Goal: Find specific page/section: Find specific page/section

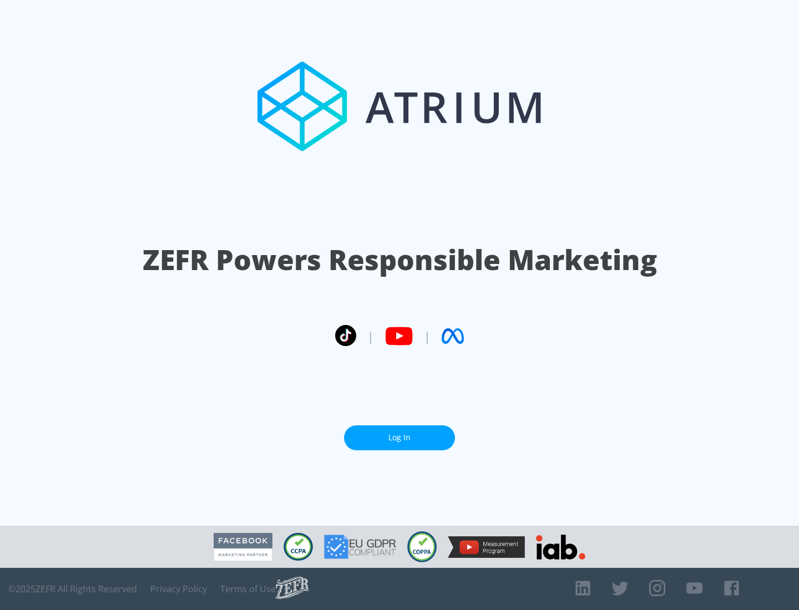
click at [399, 438] on link "Log In" at bounding box center [399, 438] width 111 height 25
